Goal: Check status

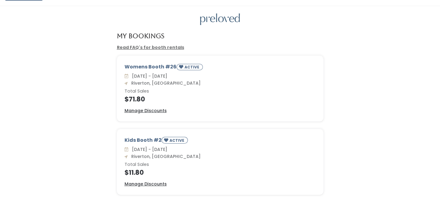
scroll to position [13, 0]
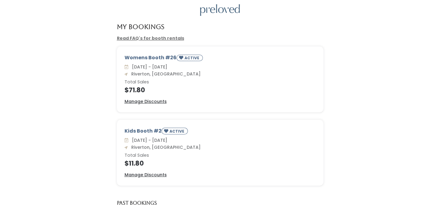
scroll to position [28, 0]
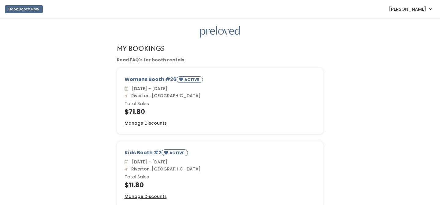
scroll to position [28, 0]
